Goal: Task Accomplishment & Management: Manage account settings

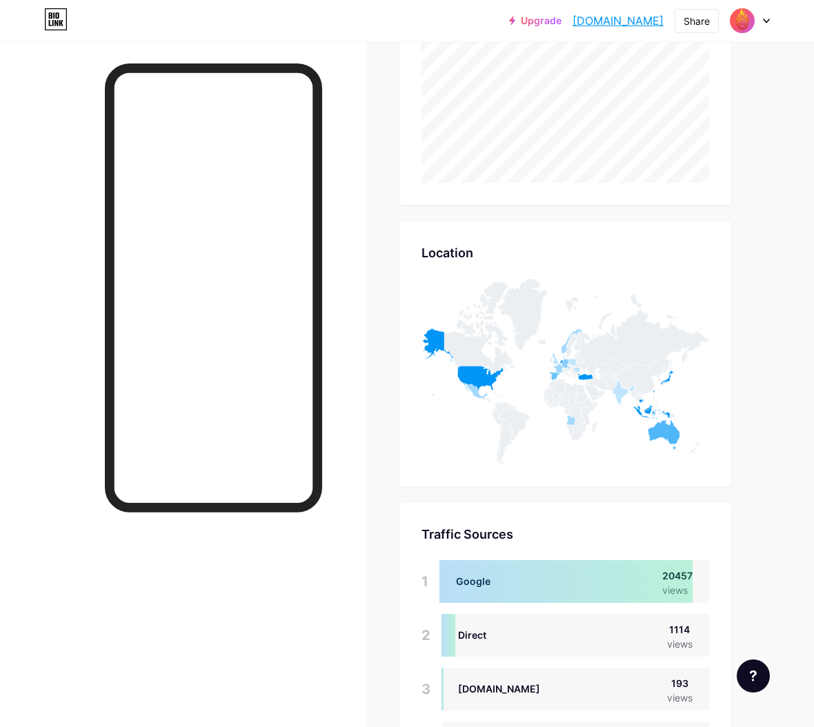
scroll to position [727, 814]
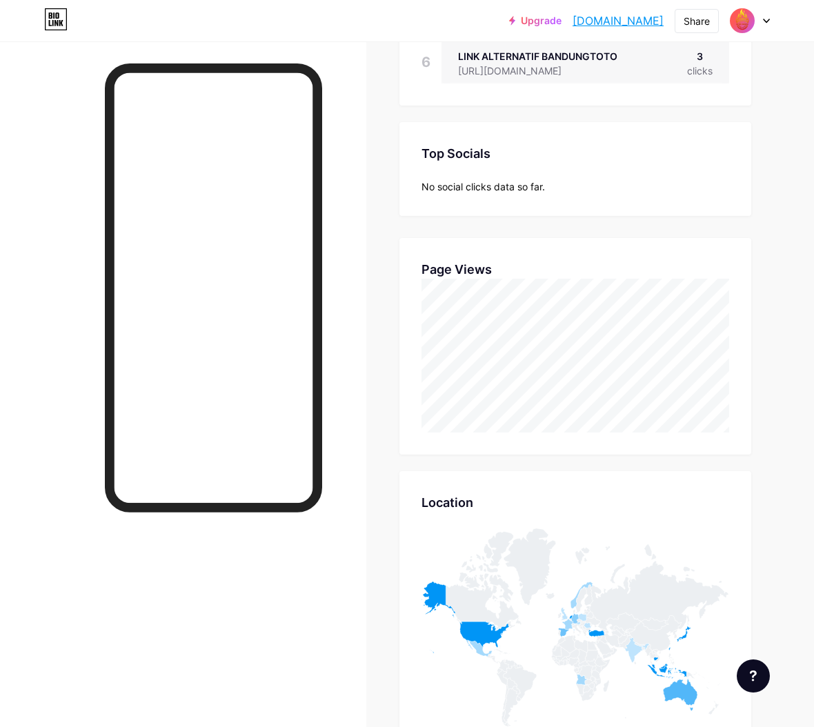
scroll to position [459, 0]
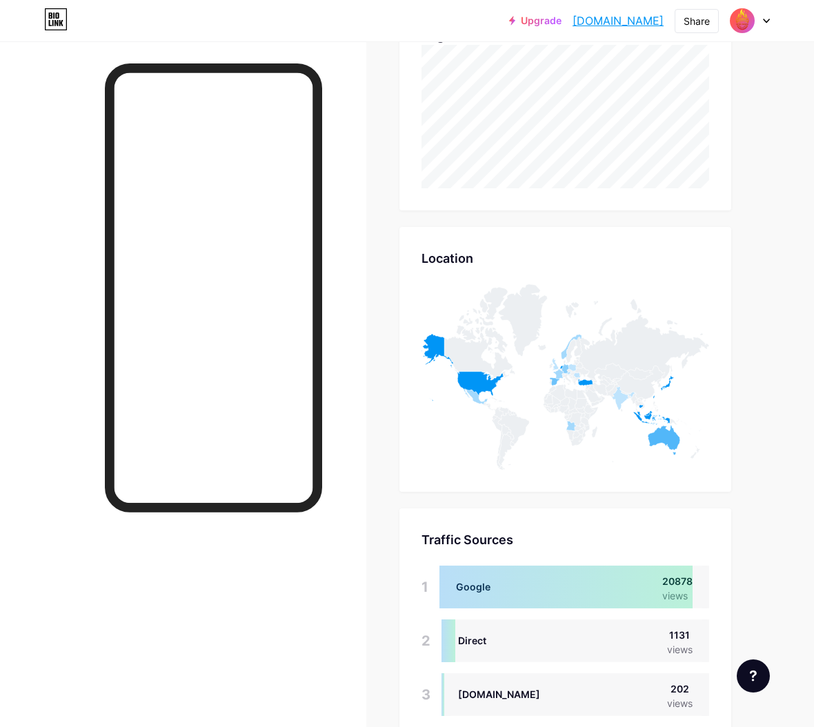
scroll to position [536, 0]
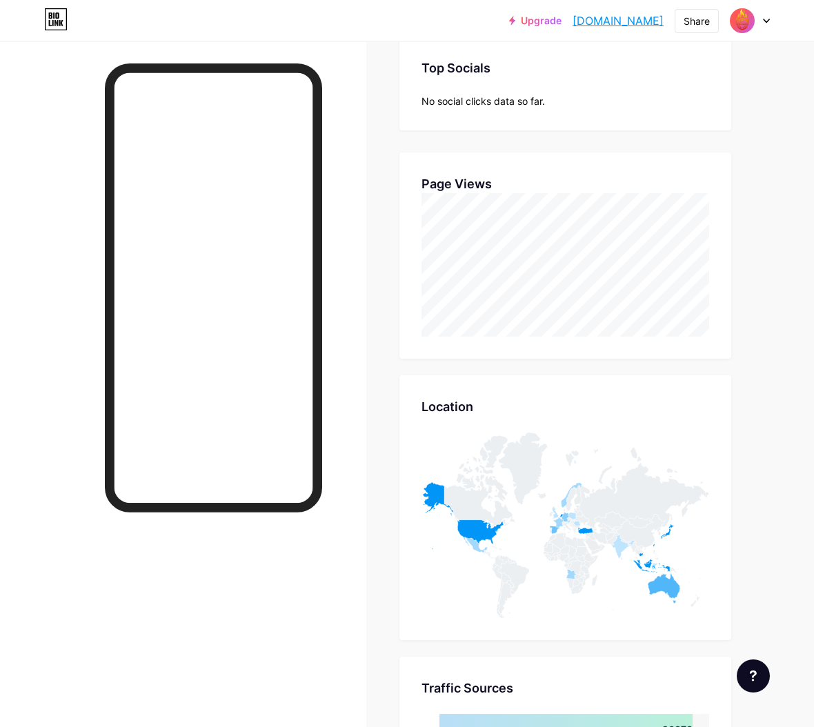
click at [789, 250] on div "Links Posts Design Subscribers Stats Settings Stats & Insights Page Stats 30 Da…" at bounding box center [394, 364] width 789 height 1719
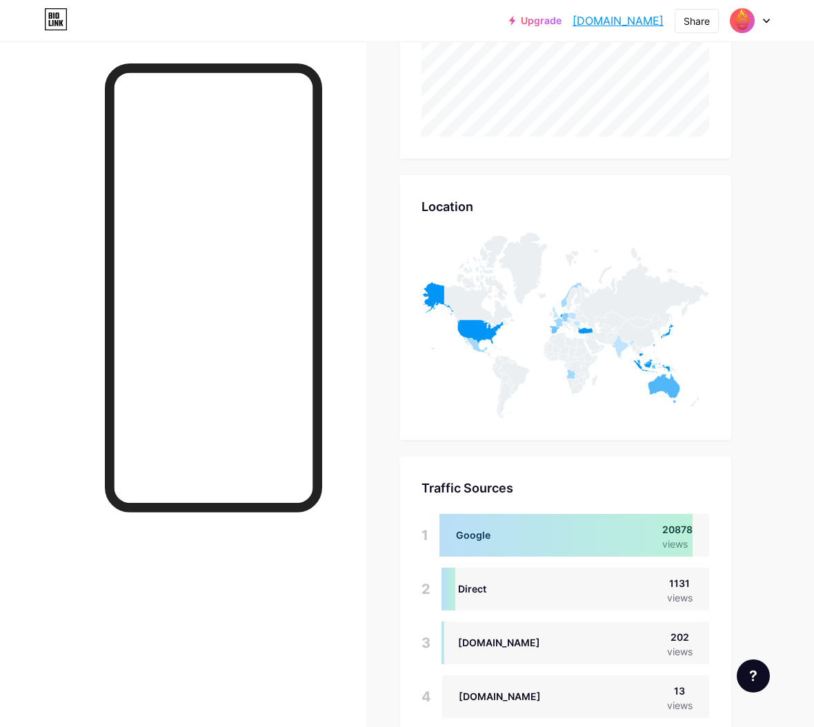
scroll to position [843, 0]
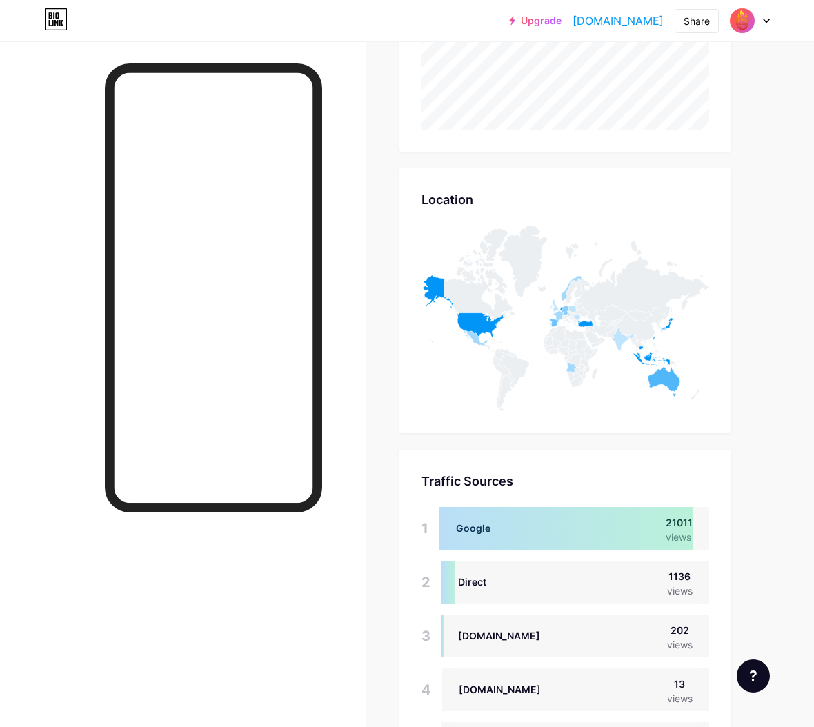
scroll to position [766, 0]
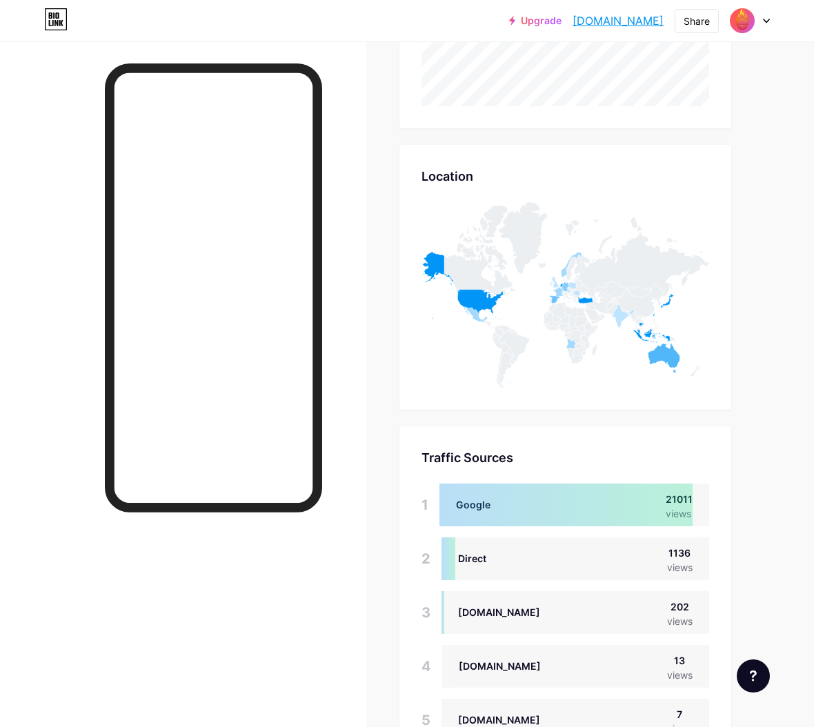
click at [789, 285] on div "Links Posts Design Subscribers Stats Settings Stats & Insights Page Stats 30 Da…" at bounding box center [394, 134] width 789 height 1719
click at [789, 192] on div "Links Posts Design Subscribers Stats Settings Stats & Insights Page Stats 30 Da…" at bounding box center [394, 134] width 789 height 1719
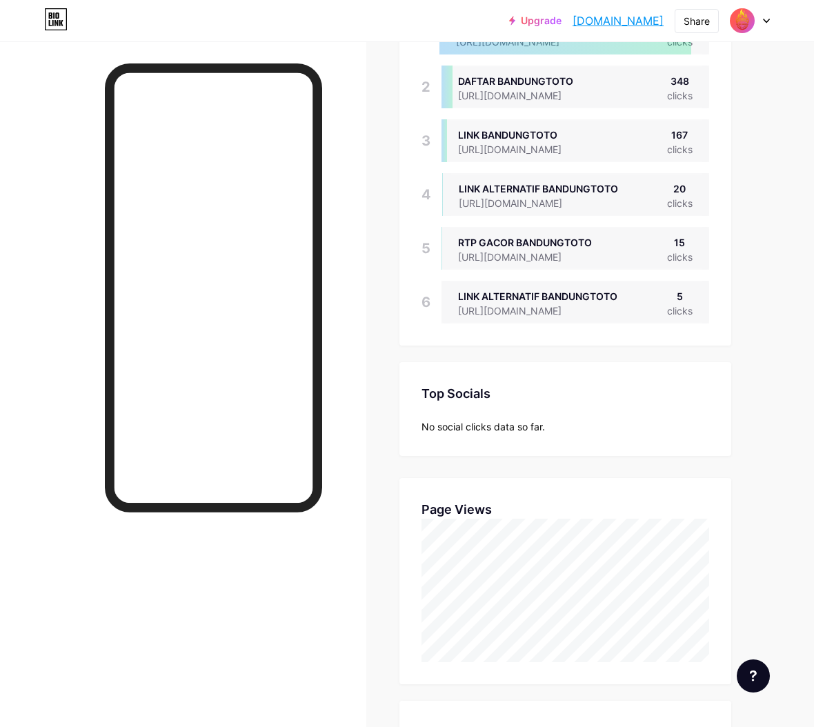
scroll to position [459, 0]
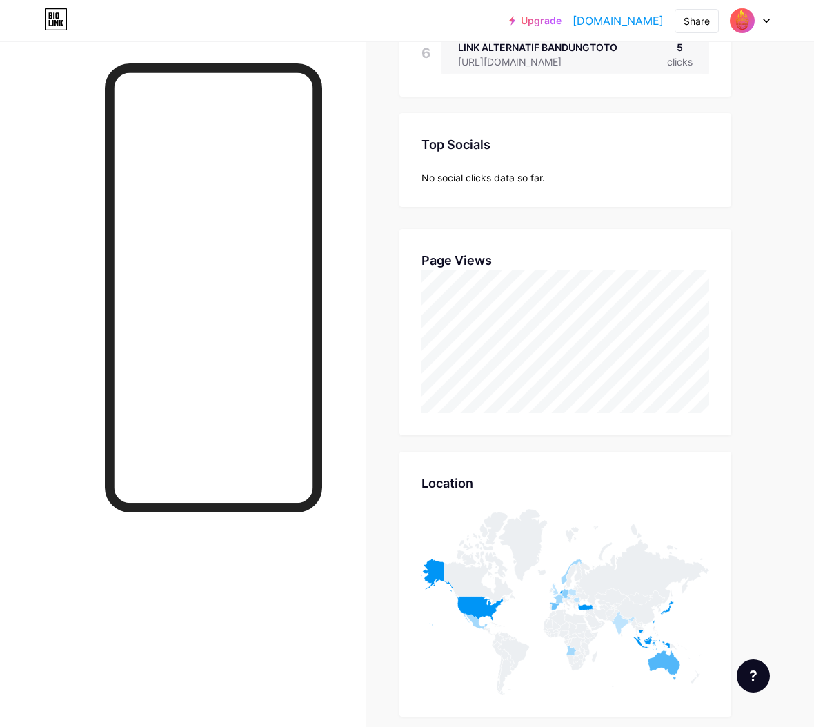
click at [789, 185] on div "Links Posts Design Subscribers Stats Settings Stats & Insights Page Stats 30 Da…" at bounding box center [394, 441] width 789 height 1719
click at [789, 141] on div "Links Posts Design Subscribers Stats Settings Stats & Insights Page Stats 30 Da…" at bounding box center [394, 441] width 789 height 1719
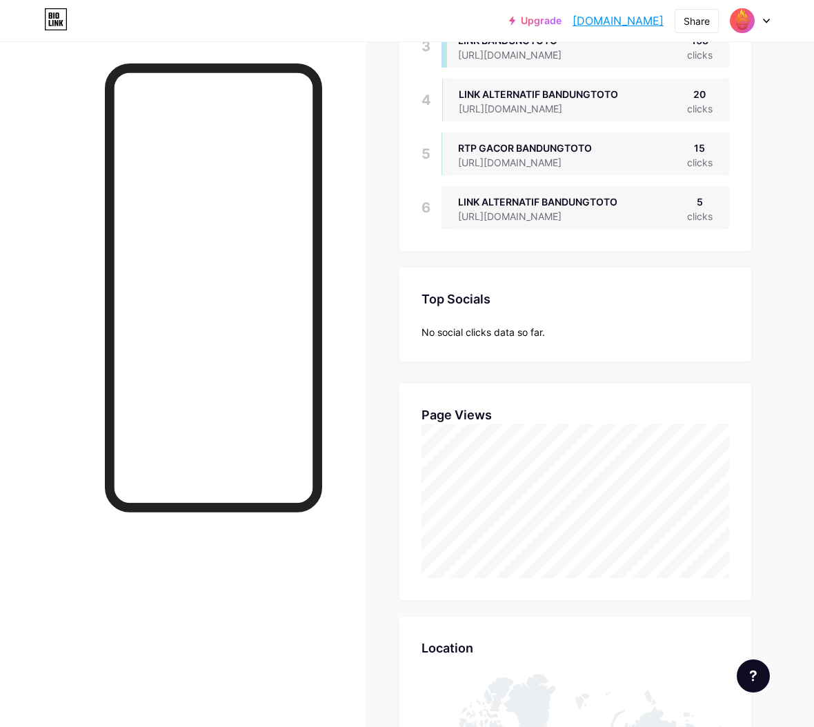
scroll to position [306, 0]
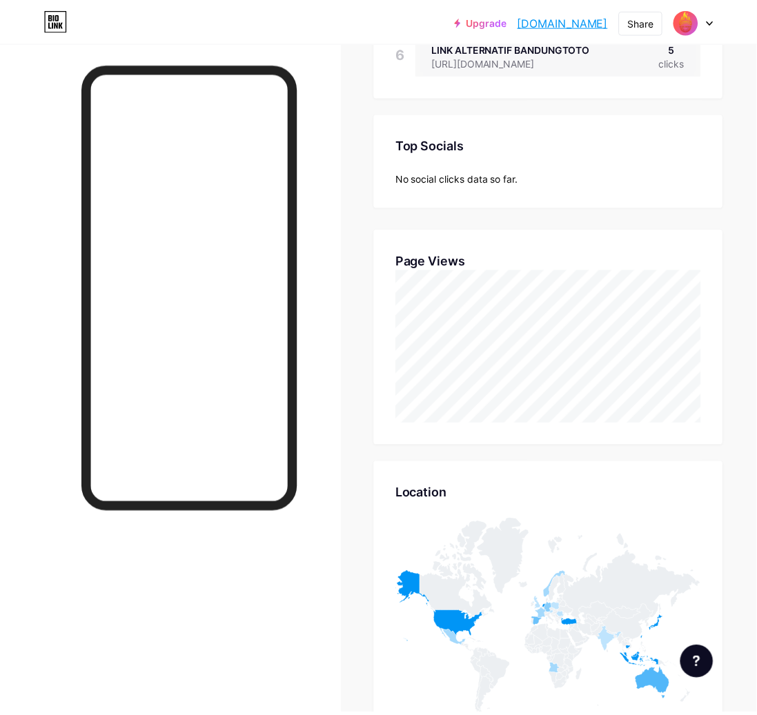
scroll to position [688998, 688957]
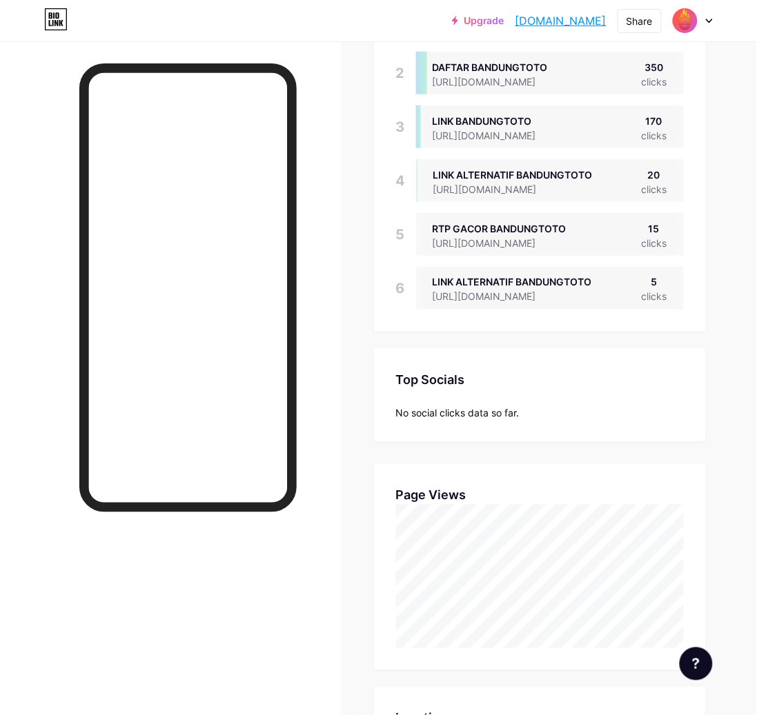
scroll to position [77, 0]
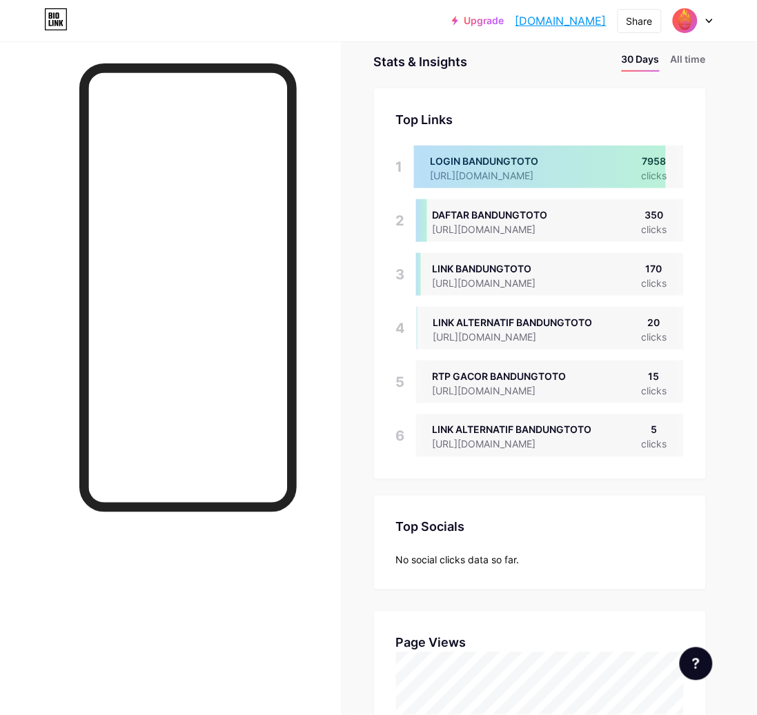
click at [559, 172] on div at bounding box center [540, 167] width 252 height 43
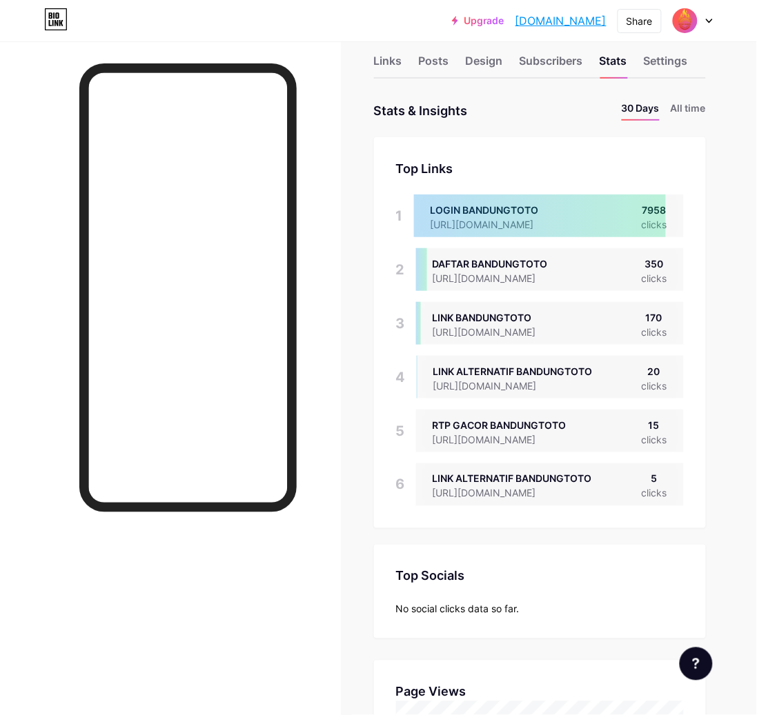
scroll to position [0, 0]
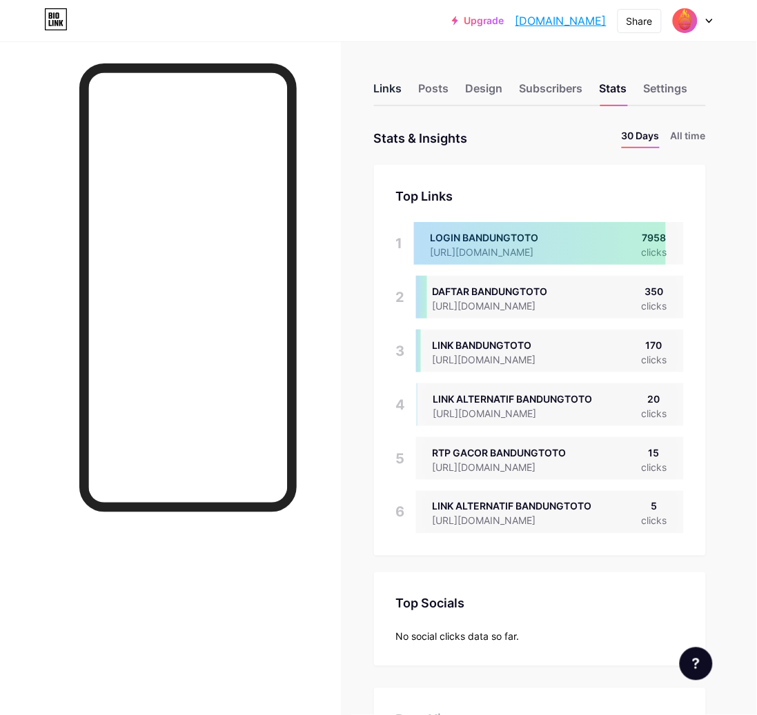
click at [393, 83] on div "Links" at bounding box center [388, 92] width 28 height 25
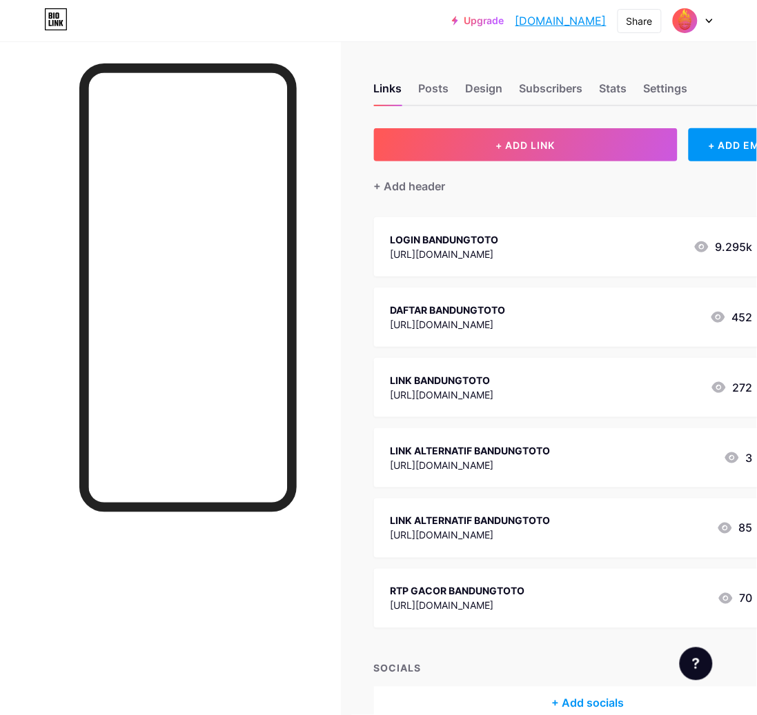
click at [563, 250] on div "LOGIN BANDUNGTOTO [URL][DOMAIN_NAME] 9.295k" at bounding box center [571, 247] width 362 height 32
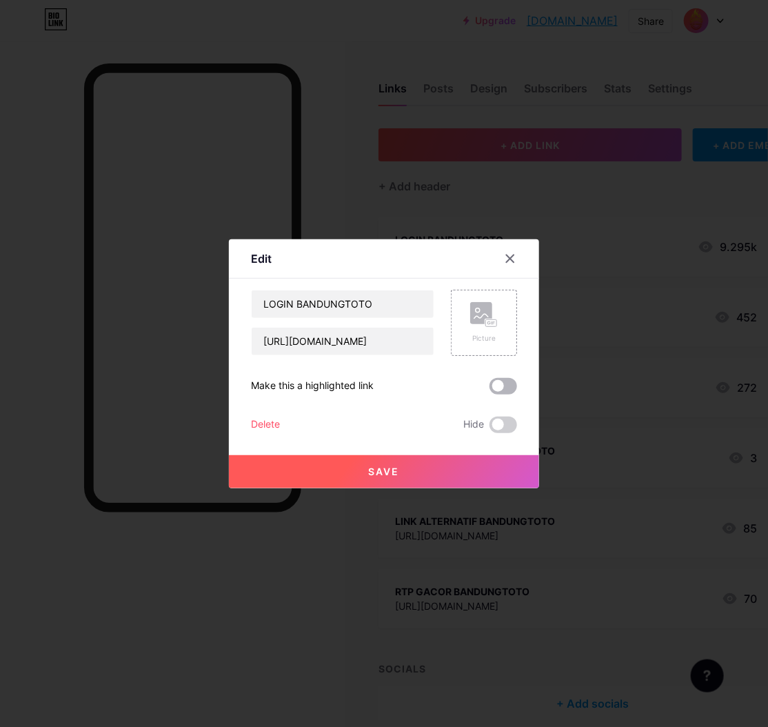
click at [500, 389] on span at bounding box center [504, 386] width 28 height 17
click at [490, 390] on input "checkbox" at bounding box center [490, 390] width 0 height 0
click at [363, 470] on button "Save" at bounding box center [384, 471] width 310 height 33
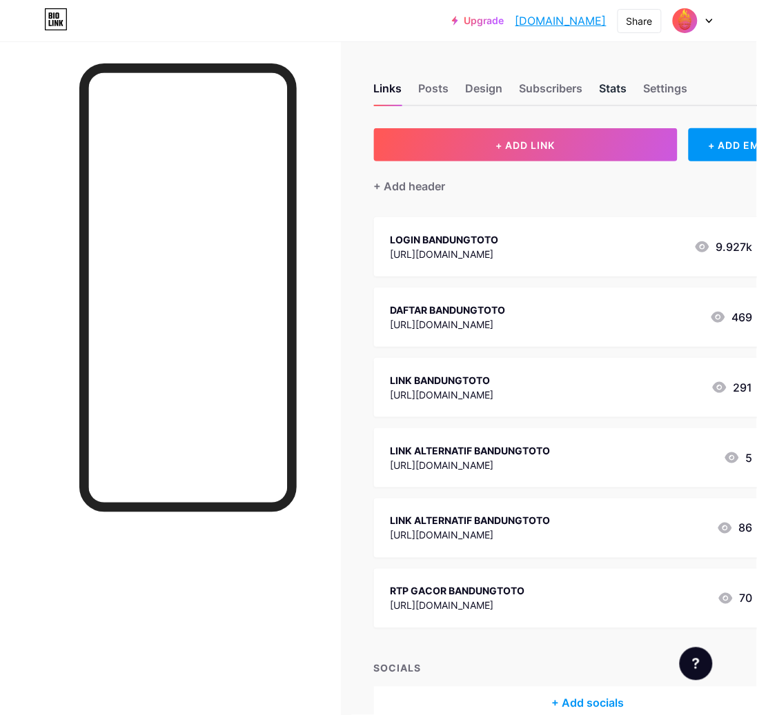
click at [610, 92] on div "Stats" at bounding box center [613, 92] width 28 height 25
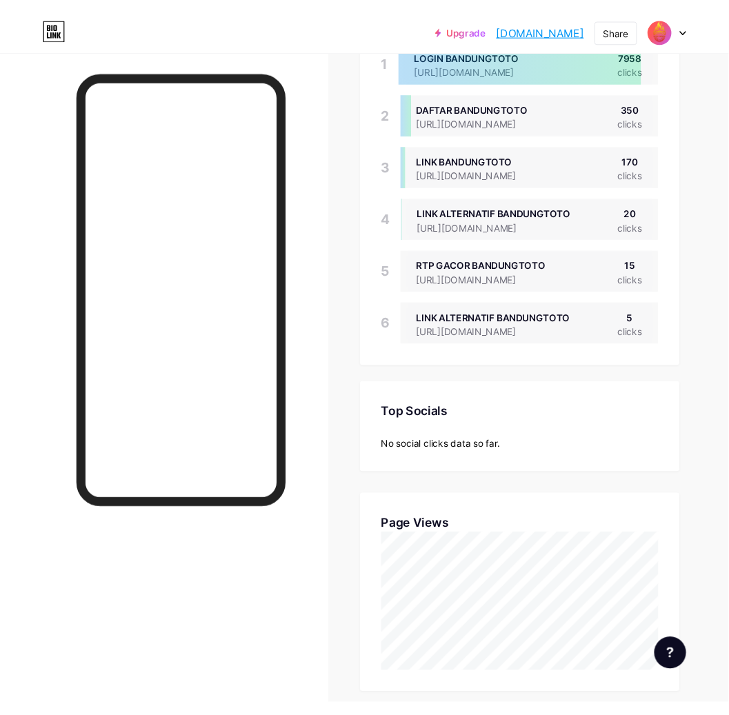
scroll to position [383, 0]
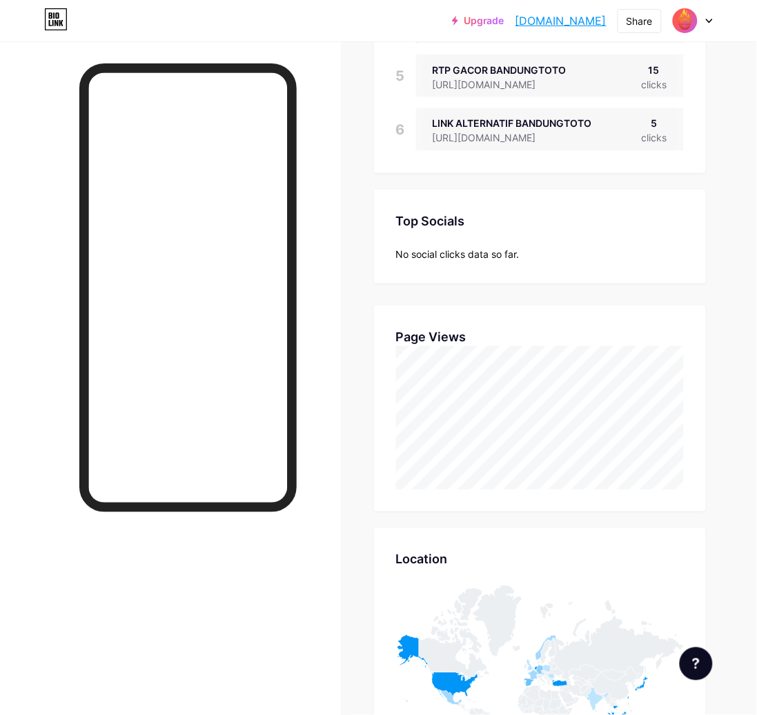
click at [43, 209] on div at bounding box center [170, 398] width 341 height 715
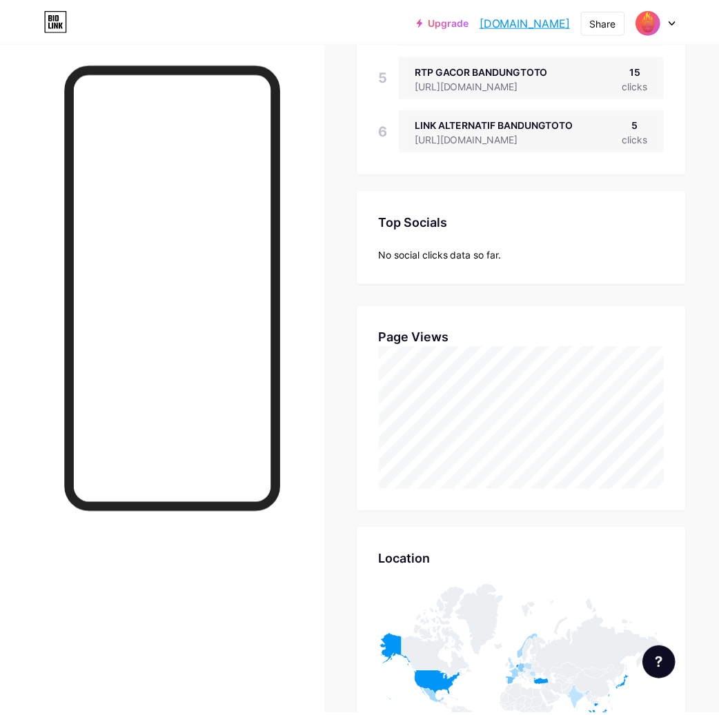
scroll to position [688998, 688995]
